Goal: Information Seeking & Learning: Learn about a topic

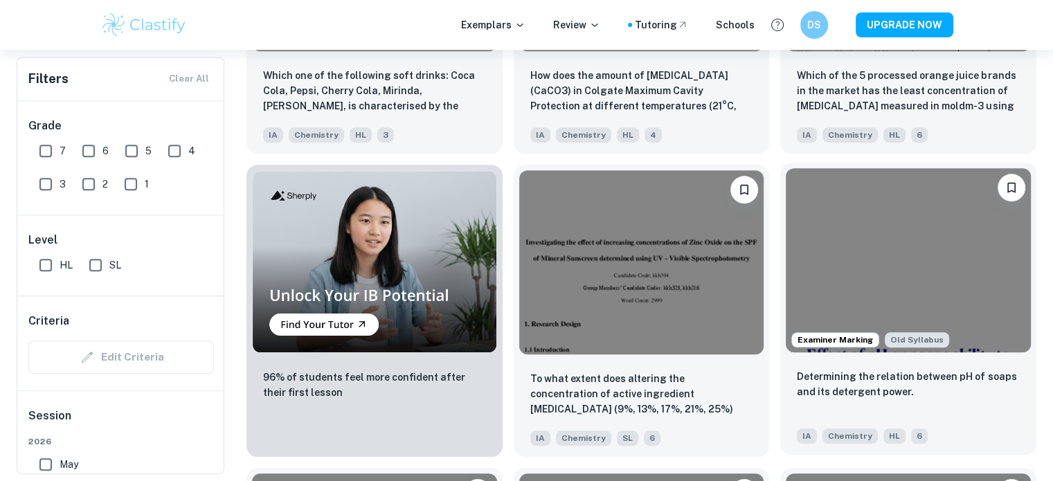
scroll to position [933, 0]
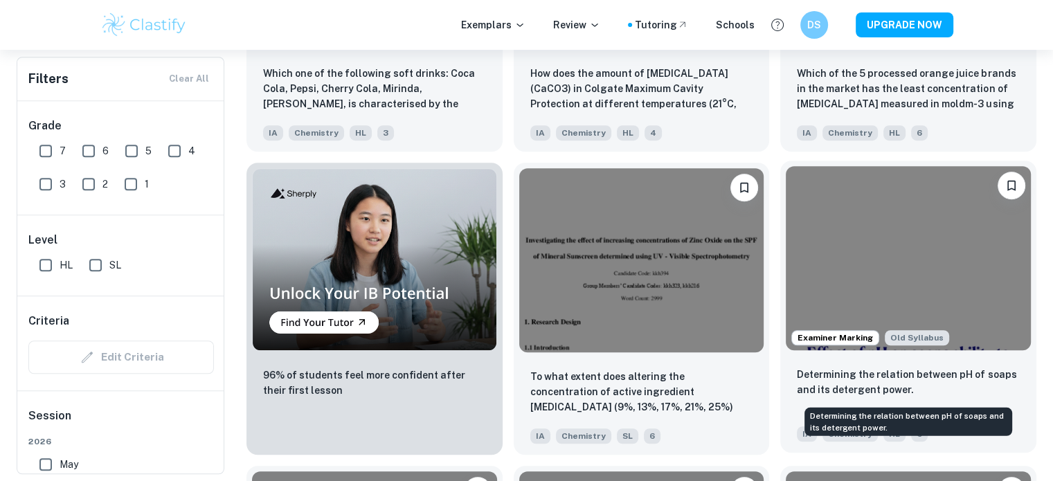
click at [861, 384] on p "Determining the relation between pH of soaps and its detergent power." at bounding box center [908, 382] width 223 height 30
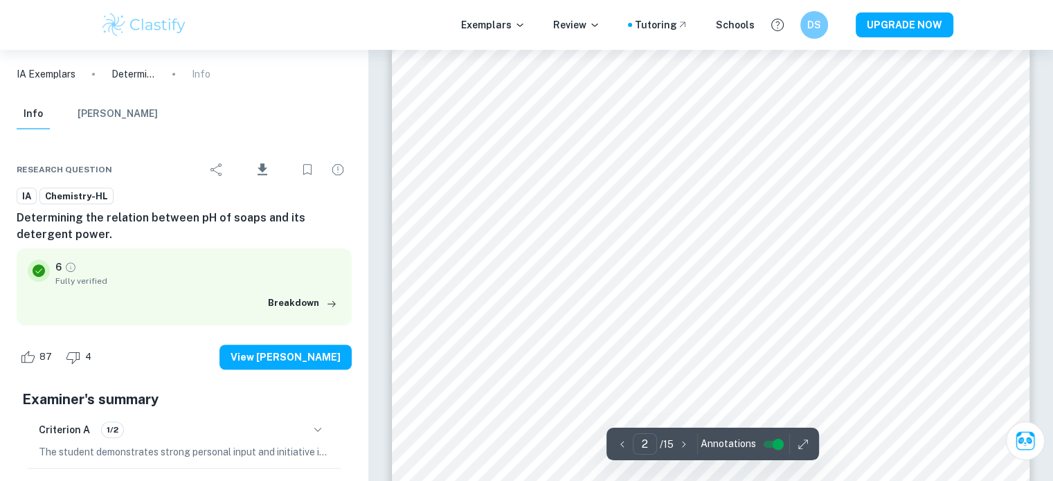
scroll to position [1044, 0]
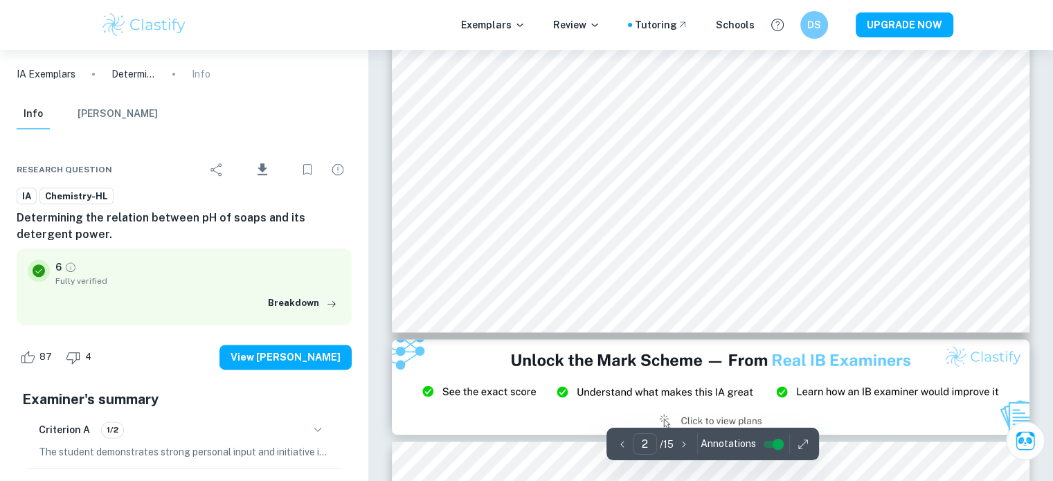
type input "3"
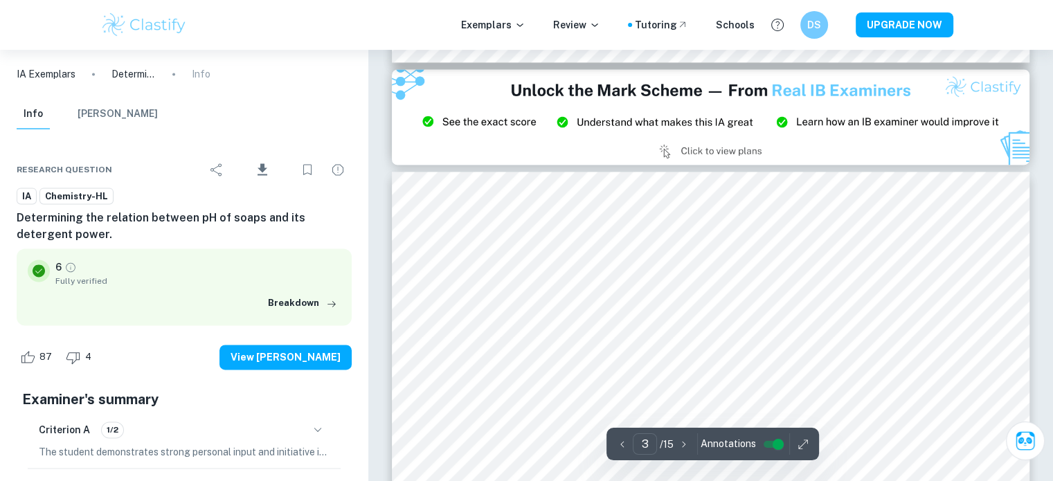
scroll to position [1922, 0]
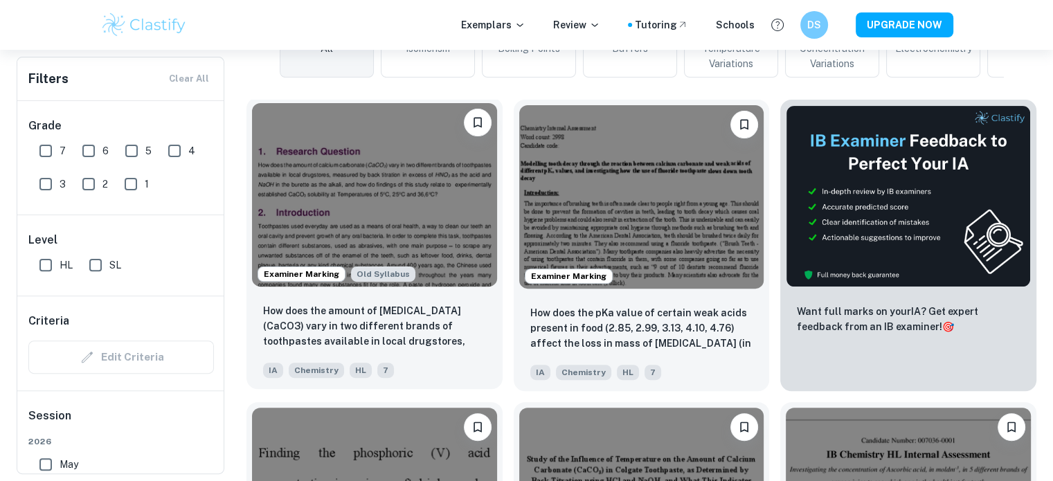
scroll to position [390, 0]
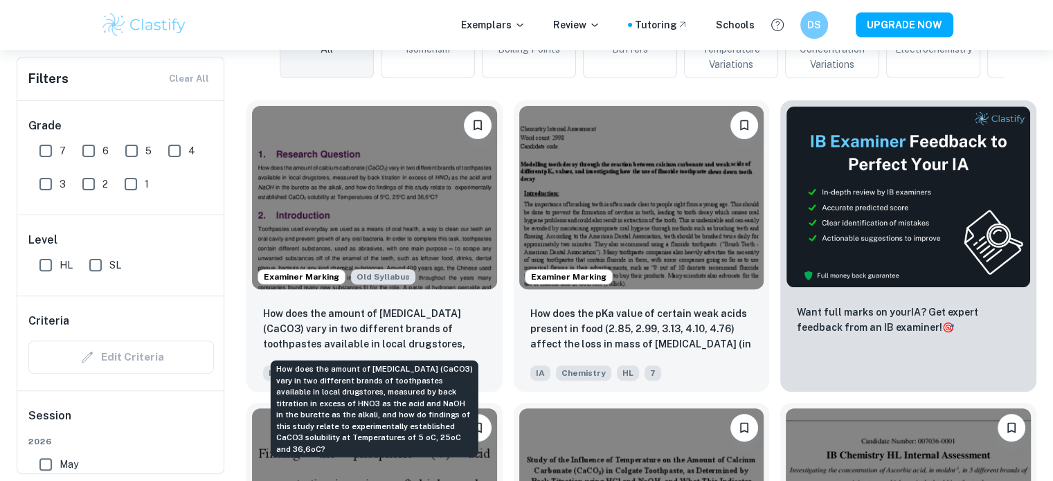
drag, startPoint x: 421, startPoint y: 433, endPoint x: 277, endPoint y: 370, distance: 157.2
click at [277, 370] on div "How does the amount of calcium carbonate (CaCO3) vary in two different brands o…" at bounding box center [375, 409] width 208 height 97
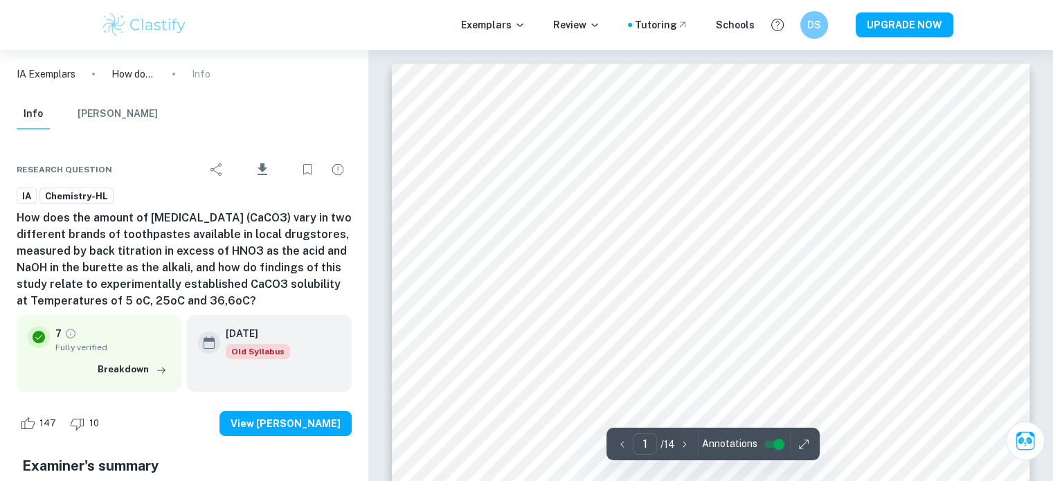
drag, startPoint x: 228, startPoint y: 301, endPoint x: 0, endPoint y: 210, distance: 246.1
click at [0, 210] on div "Research question Download IA Chemistry-HL How does the amount of calcium carbo…" at bounding box center [184, 488] width 368 height 707
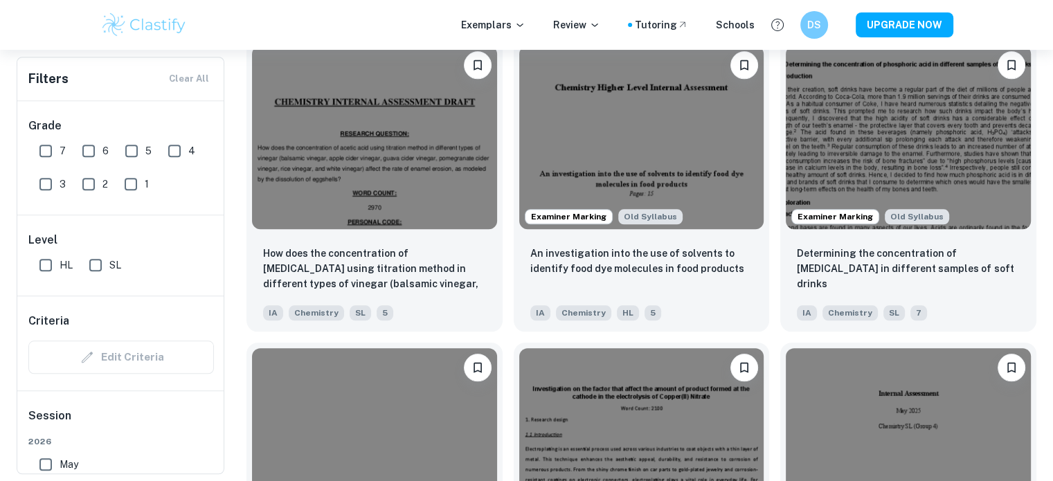
scroll to position [1361, 0]
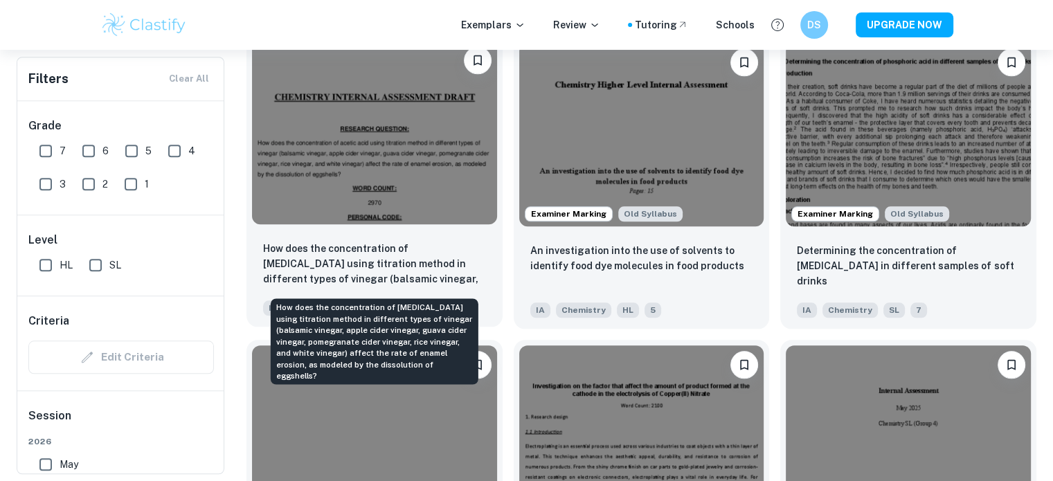
click at [451, 260] on p "How does the concentration of [MEDICAL_DATA] using titration method in differen…" at bounding box center [374, 264] width 223 height 47
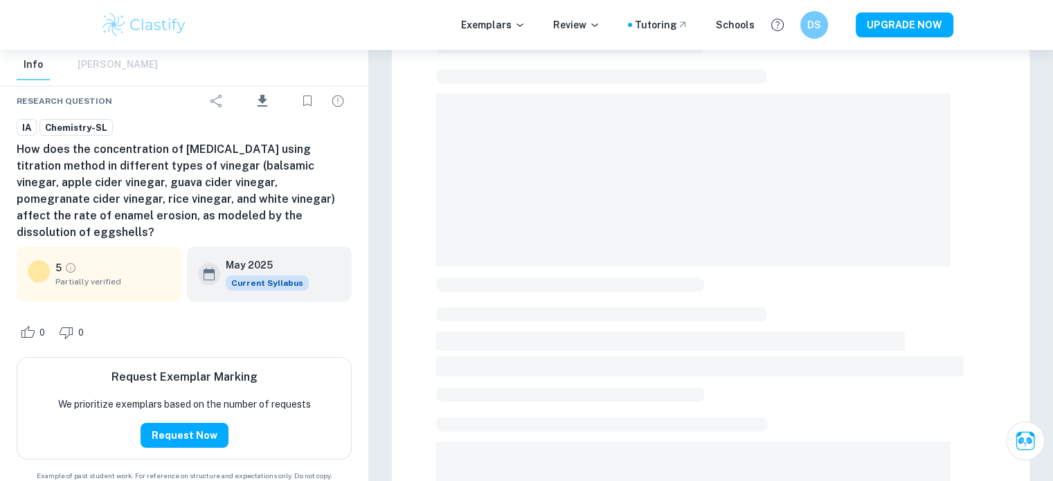
scroll to position [97, 0]
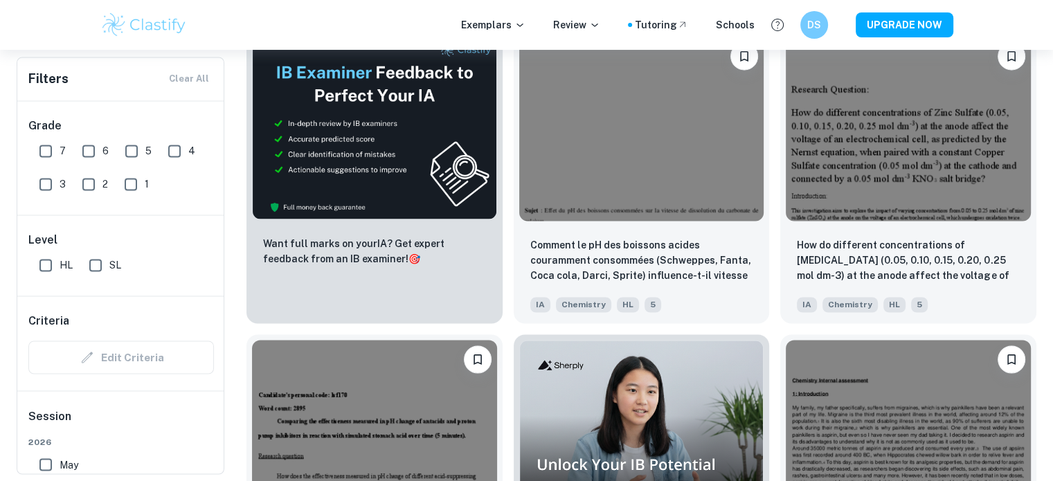
scroll to position [2276, 0]
click at [39, 154] on input "7" at bounding box center [46, 151] width 28 height 28
checkbox input "true"
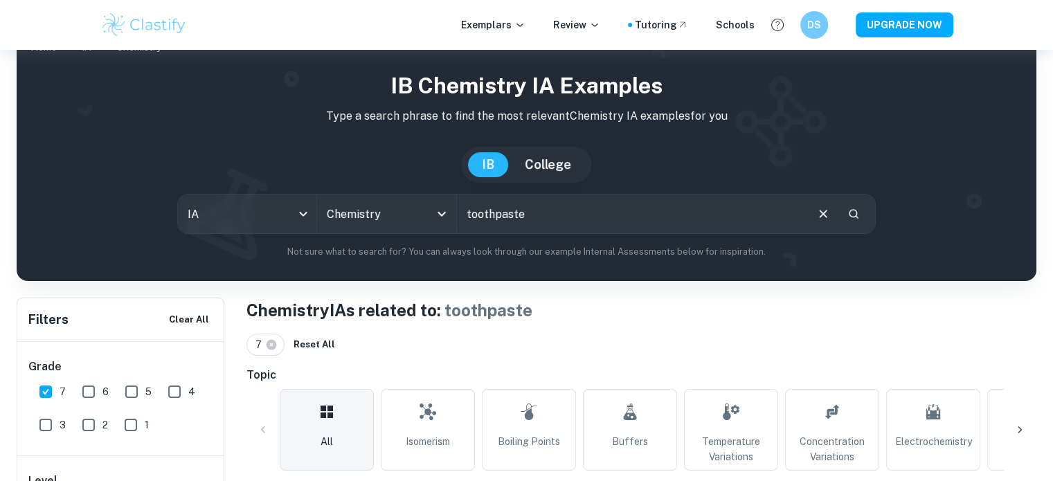
scroll to position [0, 0]
